Goal: Contribute content: Contribute content

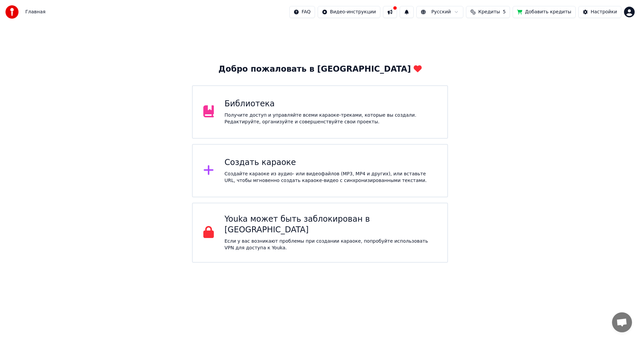
click at [287, 120] on div "Получите доступ и управляйте всеми караоке-треками, которые вы создали. Редакти…" at bounding box center [331, 118] width 212 height 13
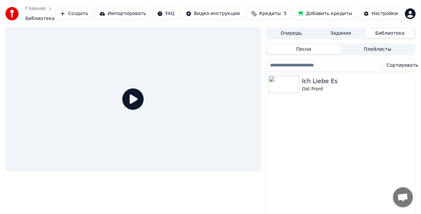
click at [134, 94] on icon at bounding box center [132, 98] width 21 height 21
click at [131, 96] on icon at bounding box center [132, 98] width 21 height 21
click at [287, 82] on img at bounding box center [284, 84] width 31 height 17
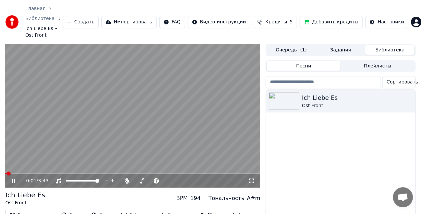
click at [252, 178] on icon at bounding box center [251, 180] width 7 height 5
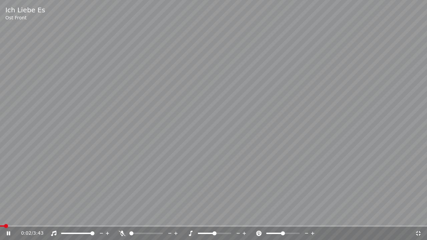
click at [188, 147] on video at bounding box center [213, 120] width 427 height 240
click at [214, 50] on video at bounding box center [213, 120] width 427 height 240
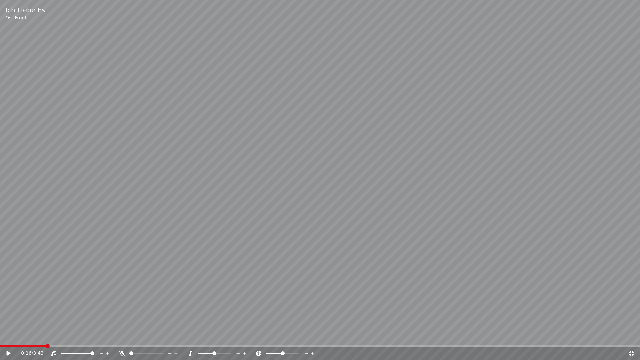
click at [8, 339] on icon at bounding box center [9, 353] width 4 height 5
click at [629, 339] on icon at bounding box center [631, 353] width 7 height 5
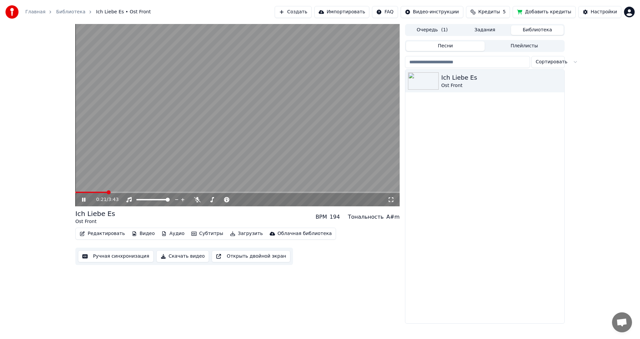
drag, startPoint x: 85, startPoint y: 195, endPoint x: 83, endPoint y: 201, distance: 5.6
click at [83, 201] on div "0:21 / 3:43" at bounding box center [237, 199] width 324 height 13
click at [83, 201] on icon at bounding box center [83, 200] width 3 height 4
click at [75, 190] on span at bounding box center [77, 192] width 4 height 4
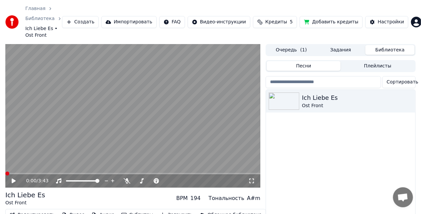
click at [105, 129] on video at bounding box center [132, 115] width 255 height 143
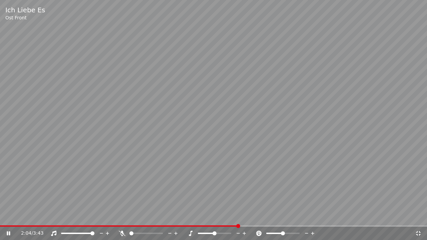
click at [162, 115] on video at bounding box center [213, 120] width 427 height 240
drag, startPoint x: 162, startPoint y: 115, endPoint x: 162, endPoint y: 107, distance: 7.7
click at [162, 115] on video at bounding box center [213, 120] width 427 height 240
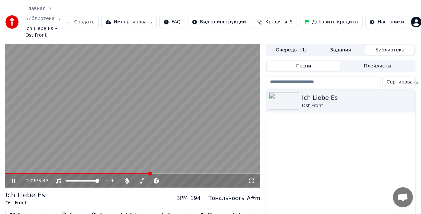
click at [13, 179] on icon at bounding box center [13, 181] width 3 height 4
click at [92, 19] on button "Создать" at bounding box center [80, 22] width 37 height 12
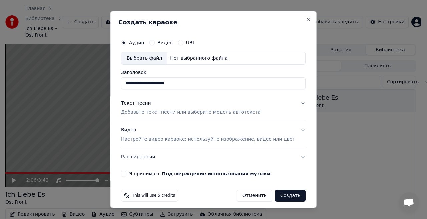
type input "**********"
click at [194, 109] on p "Добавьте текст песни или выберите модель автотекста" at bounding box center [190, 112] width 139 height 7
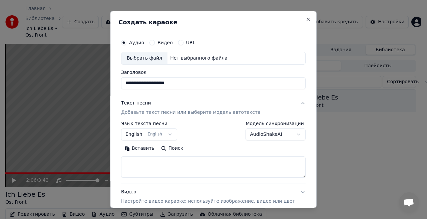
click at [186, 162] on textarea at bounding box center [213, 167] width 184 height 21
paste textarea "**********"
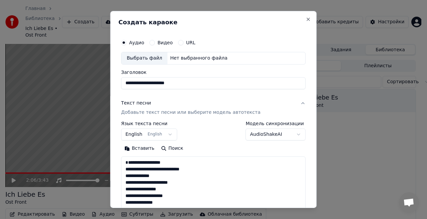
scroll to position [455, 0]
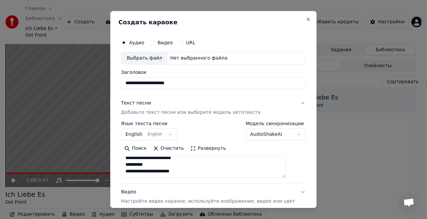
type textarea "**********"
click at [234, 202] on p "Настройте видео караоке: используйте изображение, видео или цвет" at bounding box center [208, 201] width 174 height 7
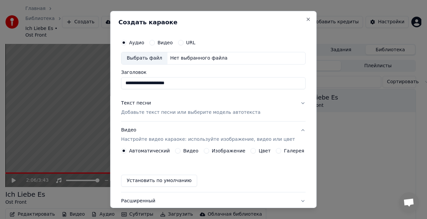
click at [206, 149] on button "Изображение" at bounding box center [206, 150] width 5 height 5
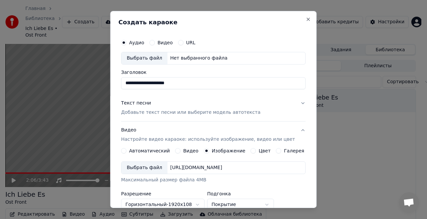
click at [158, 168] on div "Выбрать файл" at bounding box center [144, 168] width 46 height 12
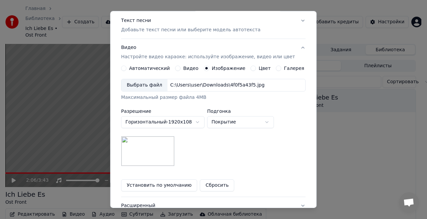
scroll to position [85, 0]
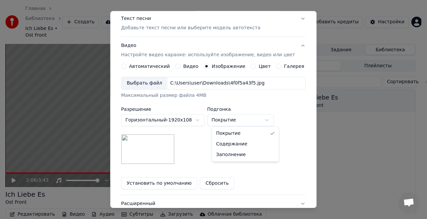
click at [268, 121] on body "**********" at bounding box center [210, 109] width 421 height 219
select select "*******"
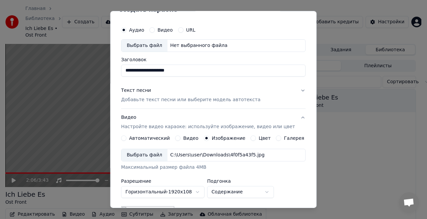
scroll to position [9, 0]
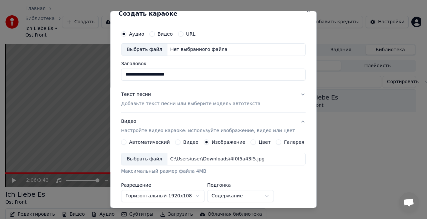
click at [157, 51] on div "Выбрать файл" at bounding box center [144, 50] width 46 height 12
type input "**********"
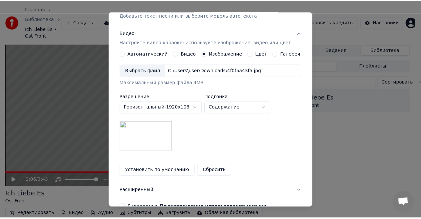
scroll to position [135, 0]
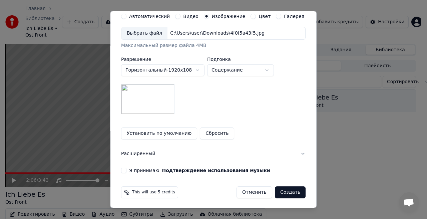
click at [277, 189] on button "Создать" at bounding box center [290, 193] width 31 height 12
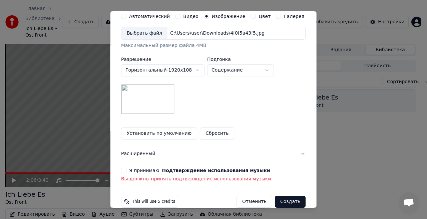
click at [126, 171] on button "Я принимаю Подтверждение использования музыки" at bounding box center [123, 170] width 5 height 5
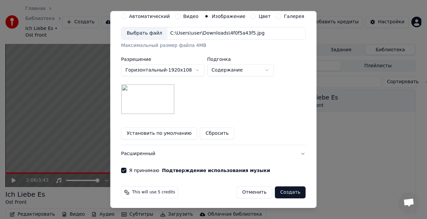
click at [279, 191] on button "Создать" at bounding box center [290, 193] width 31 height 12
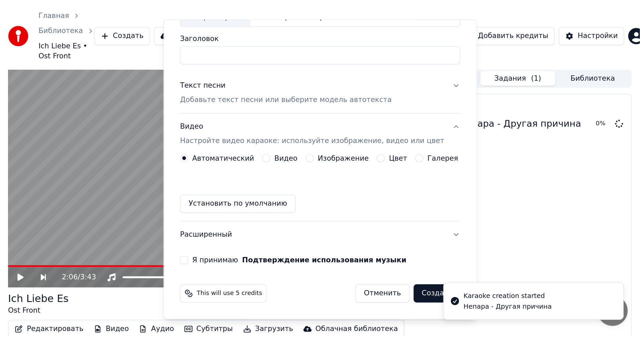
scroll to position [0, 0]
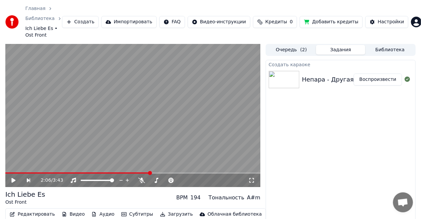
click at [346, 75] on div "Непара - Другая причина" at bounding box center [342, 79] width 80 height 9
click at [296, 71] on img at bounding box center [284, 79] width 31 height 17
click at [385, 74] on button "Воспроизвести" at bounding box center [378, 80] width 48 height 12
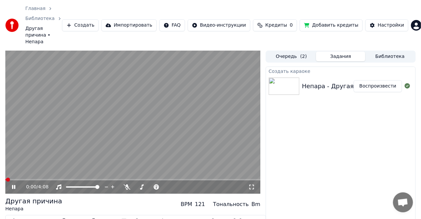
click at [251, 185] on icon at bounding box center [251, 187] width 7 height 5
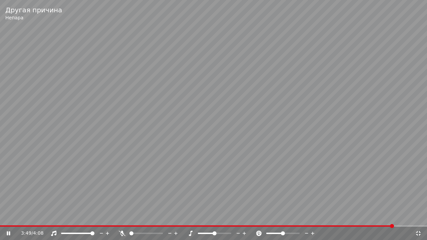
click at [419, 234] on icon at bounding box center [418, 233] width 7 height 5
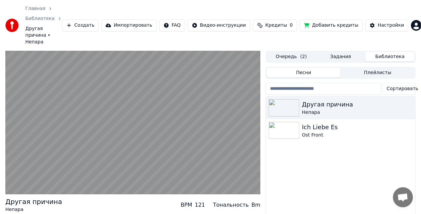
click at [388, 52] on button "Библиотека" at bounding box center [389, 57] width 49 height 10
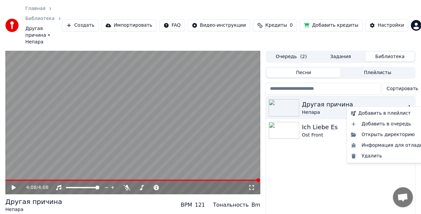
click at [408, 105] on icon "button" at bounding box center [409, 107] width 7 height 5
click at [397, 137] on div "Открыть директорию" at bounding box center [388, 134] width 80 height 11
